Goal: Find specific page/section: Find specific page/section

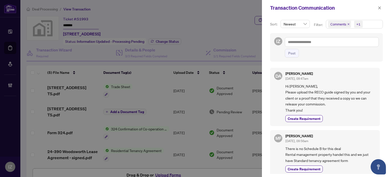
scroll to position [1005, 0]
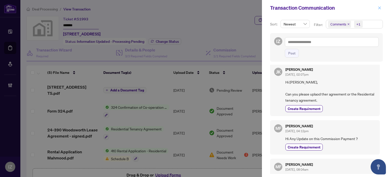
click at [377, 7] on button "button" at bounding box center [380, 8] width 7 height 6
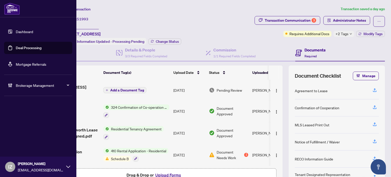
click at [16, 46] on link "Deal Processing" at bounding box center [29, 48] width 26 height 5
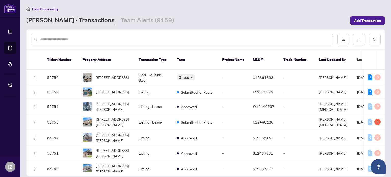
click at [78, 40] on input "text" at bounding box center [184, 40] width 289 height 6
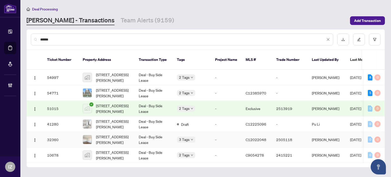
scroll to position [0, 20]
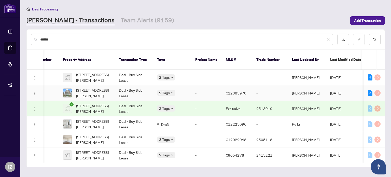
type input "******"
click at [107, 91] on span "[STREET_ADDRESS][PERSON_NAME]" at bounding box center [93, 92] width 35 height 11
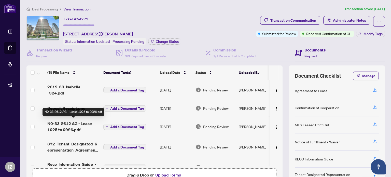
click at [70, 122] on span "N0-33 2612 AG - Lease 1025 to 0926.pdf" at bounding box center [73, 127] width 52 height 12
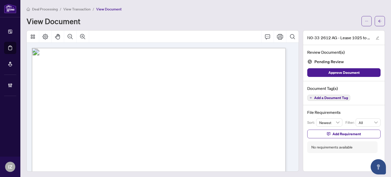
scroll to position [6, 0]
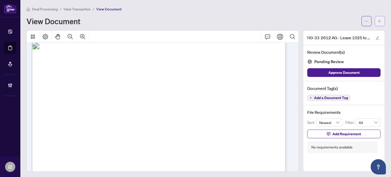
click at [381, 24] on button "button" at bounding box center [380, 21] width 10 height 10
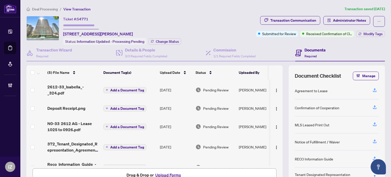
click at [179, 28] on div "Ticket #: 54771 [STREET_ADDRESS][PERSON_NAME] Status: Information Updated - Pro…" at bounding box center [122, 30] width 118 height 29
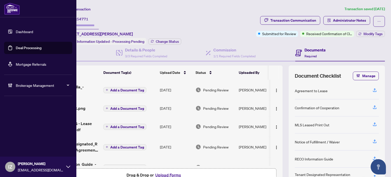
click at [16, 46] on link "Deal Processing" at bounding box center [29, 48] width 26 height 5
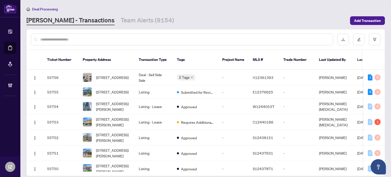
click at [101, 38] on input "text" at bounding box center [184, 40] width 289 height 6
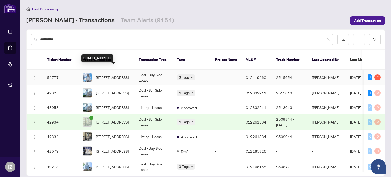
type input "**********"
click at [121, 75] on span "[STREET_ADDRESS]" at bounding box center [112, 78] width 33 height 6
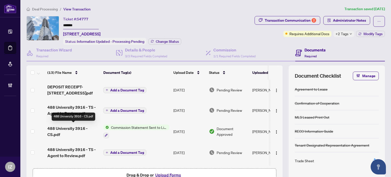
click at [65, 129] on span "488 University 3916 - CS.pdf" at bounding box center [73, 131] width 52 height 12
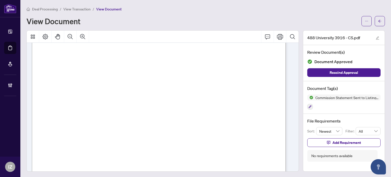
scroll to position [94, 0]
click at [378, 20] on icon "arrow-left" at bounding box center [380, 21] width 4 height 4
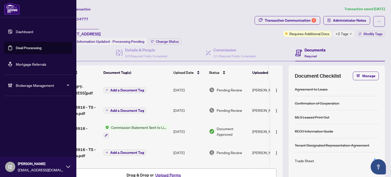
click at [16, 46] on link "Deal Processing" at bounding box center [29, 48] width 26 height 5
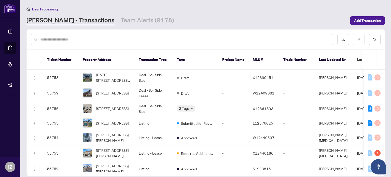
click at [91, 37] on input "text" at bounding box center [184, 40] width 289 height 6
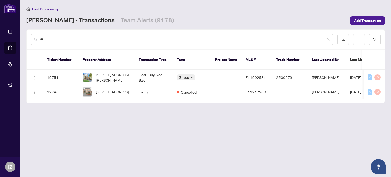
type input "*"
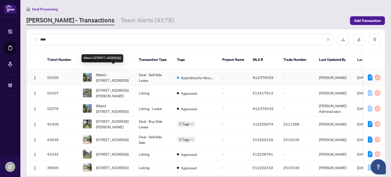
type input "****"
